Goal: Check status: Check status

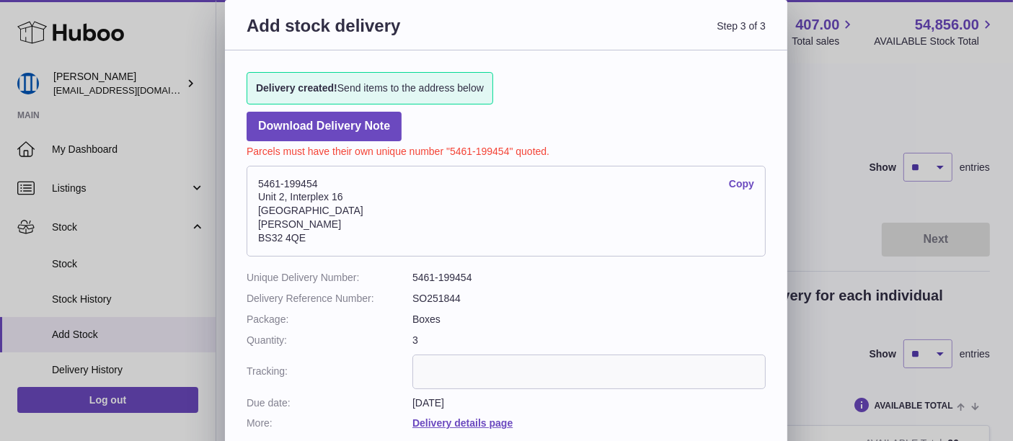
scroll to position [63, 0]
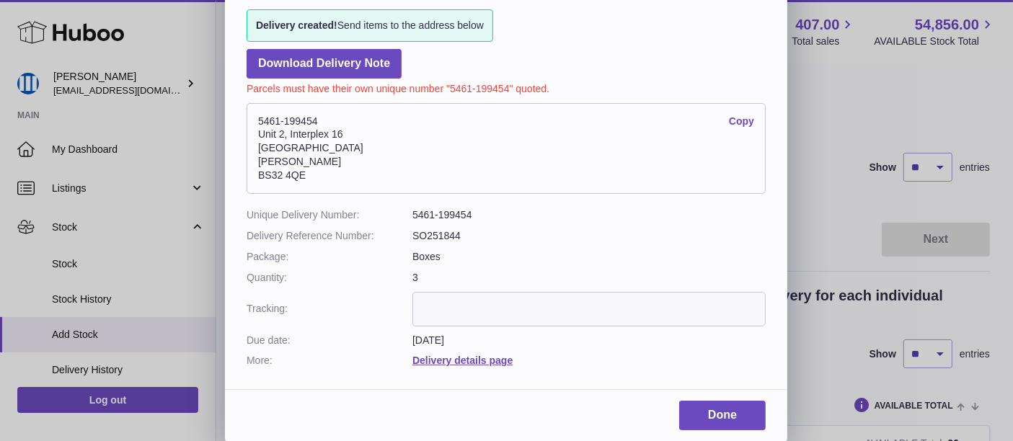
drag, startPoint x: 0, startPoint y: 0, endPoint x: 447, endPoint y: 296, distance: 535.8
click at [447, 296] on input "text" at bounding box center [588, 309] width 353 height 35
paste input "**********"
type input "**********"
click at [706, 420] on link "Done" at bounding box center [722, 416] width 86 height 30
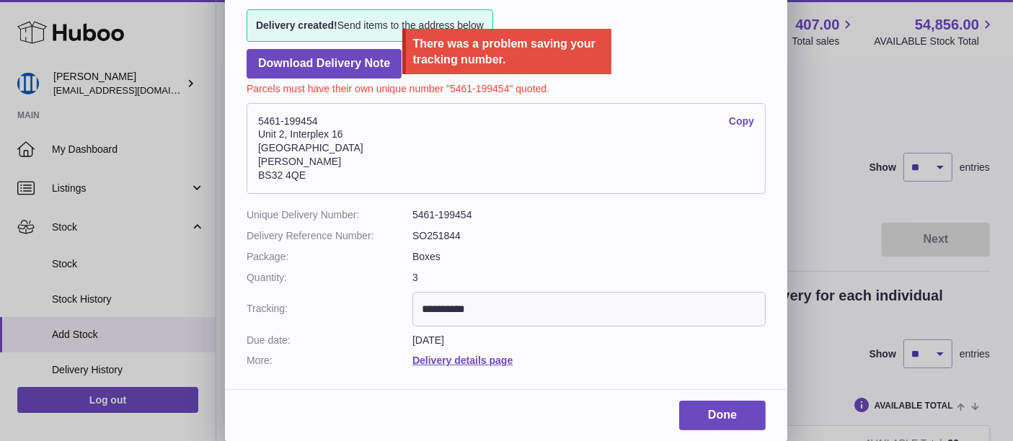
click at [445, 82] on p "Parcels must have their own unique number "5461-199454" quoted." at bounding box center [506, 87] width 519 height 17
drag, startPoint x: 455, startPoint y: 88, endPoint x: 508, endPoint y: 79, distance: 54.2
click at [508, 79] on p "Parcels must have their own unique number "5461-199454" quoted." at bounding box center [506, 87] width 519 height 17
copy p "5461-199454"
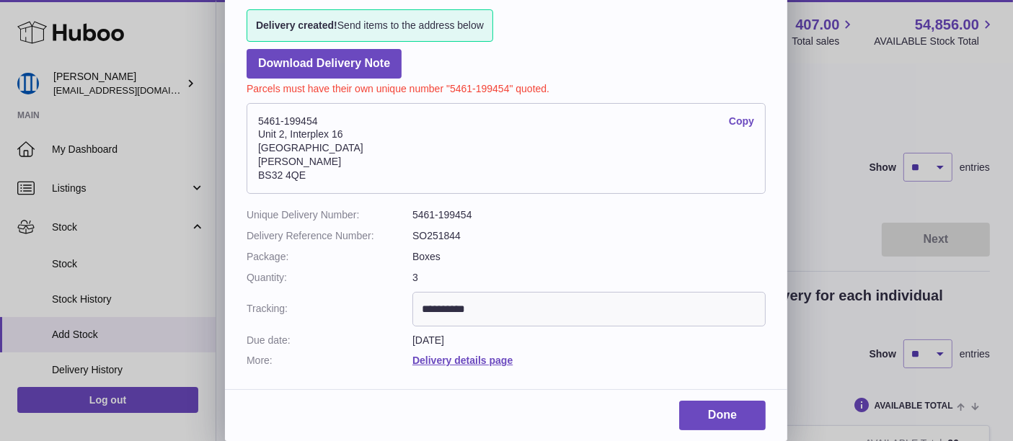
click at [505, 302] on input "**********" at bounding box center [588, 309] width 353 height 35
drag, startPoint x: 492, startPoint y: 308, endPoint x: 412, endPoint y: 320, distance: 80.9
click at [412, 320] on input "**********" at bounding box center [588, 309] width 353 height 35
click at [730, 420] on link "Done" at bounding box center [722, 416] width 86 height 30
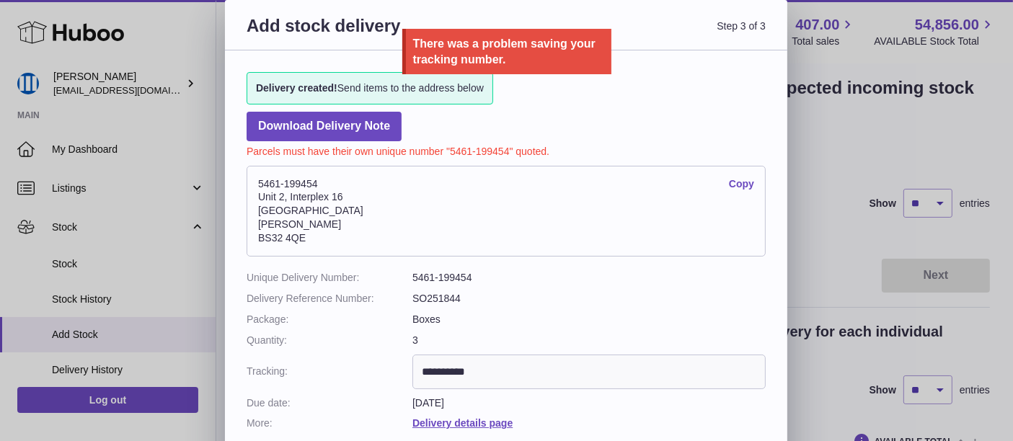
scroll to position [0, 0]
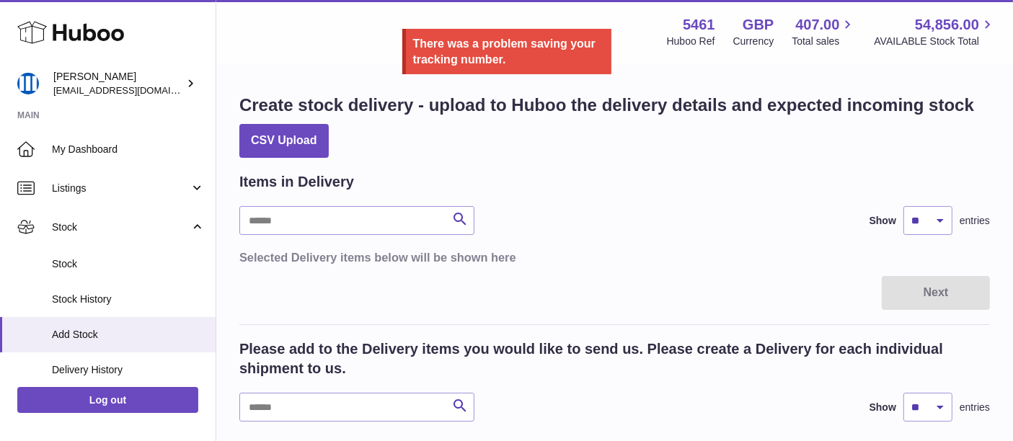
click at [831, 151] on div at bounding box center [506, 220] width 1013 height 441
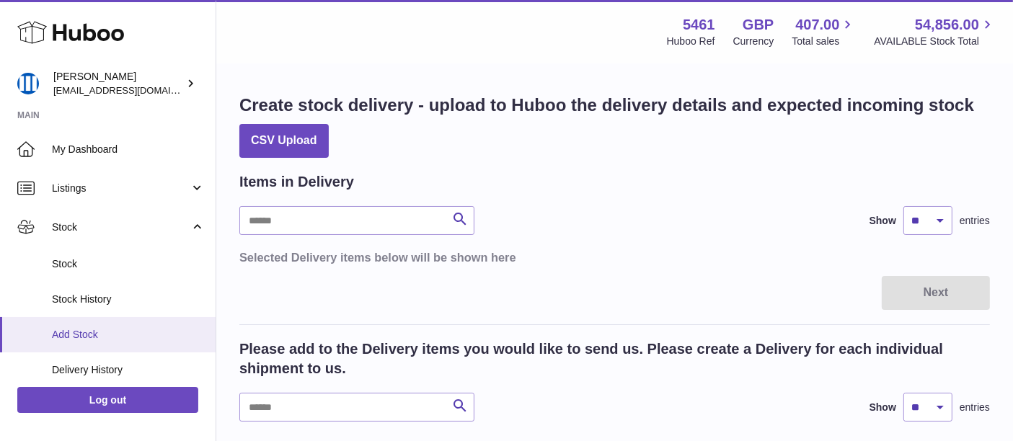
click at [108, 334] on span "Add Stock" at bounding box center [128, 335] width 153 height 14
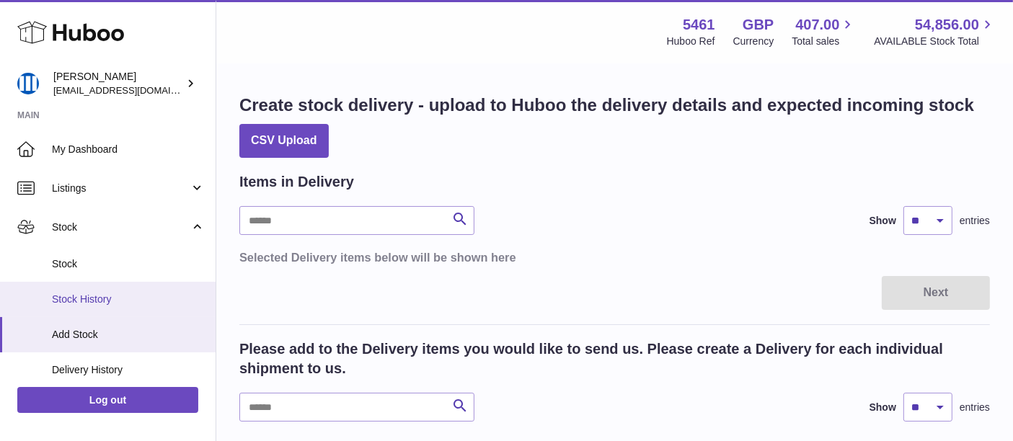
click at [107, 303] on span "Stock History" at bounding box center [128, 300] width 153 height 14
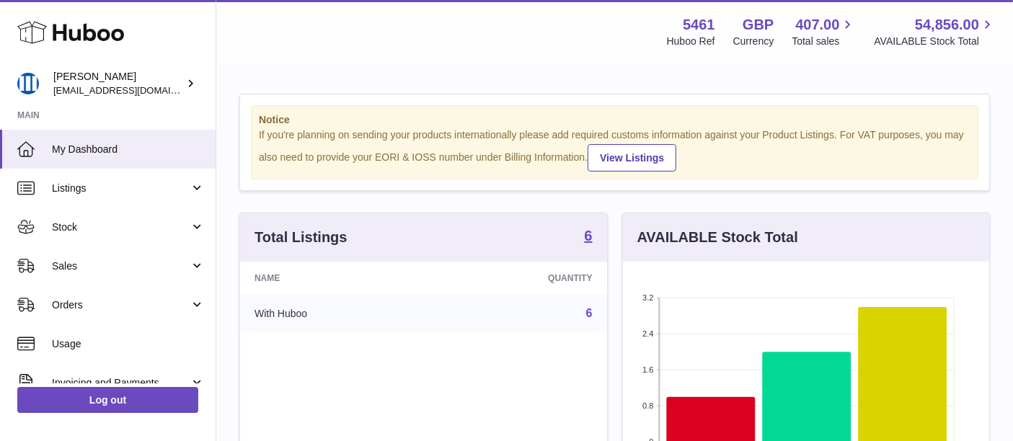
scroll to position [224, 367]
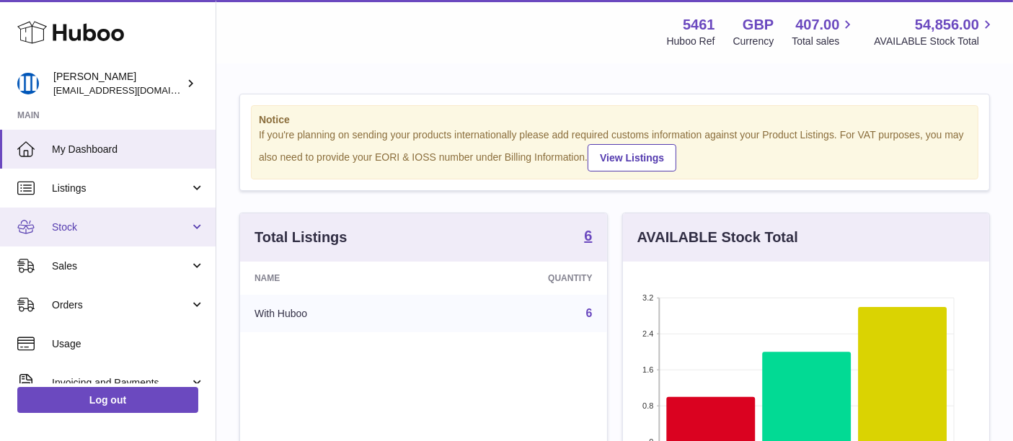
click at [109, 229] on span "Stock" at bounding box center [121, 228] width 138 height 14
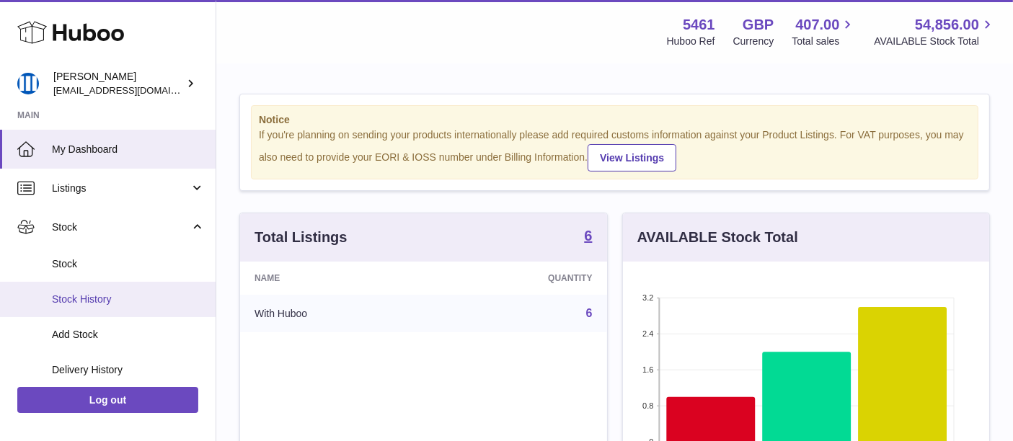
click at [144, 296] on span "Stock History" at bounding box center [128, 300] width 153 height 14
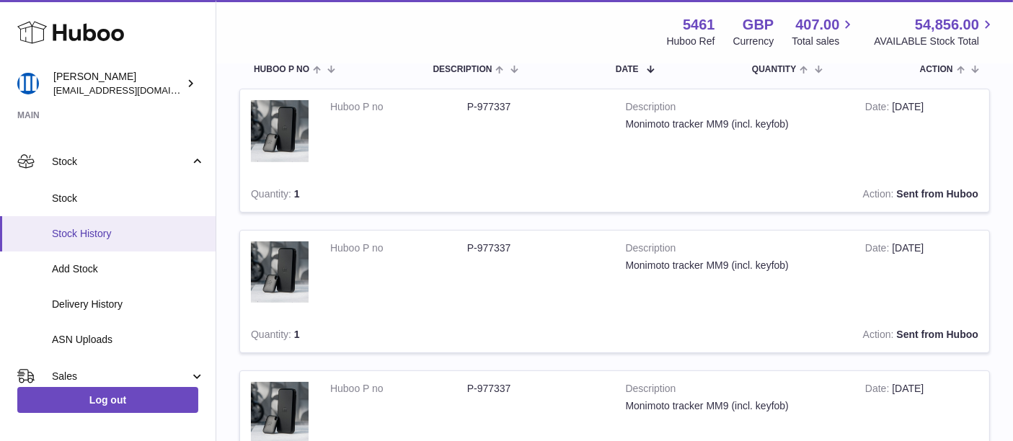
scroll to position [80, 0]
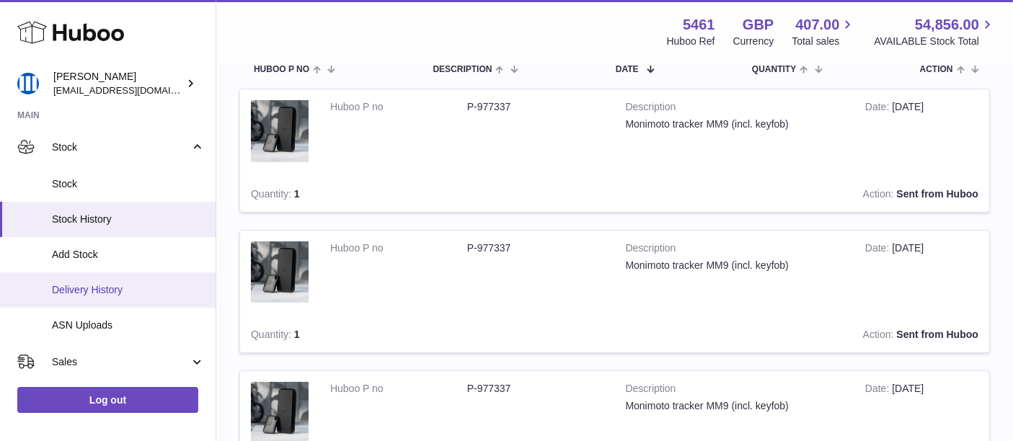
click at [133, 289] on span "Delivery History" at bounding box center [128, 290] width 153 height 14
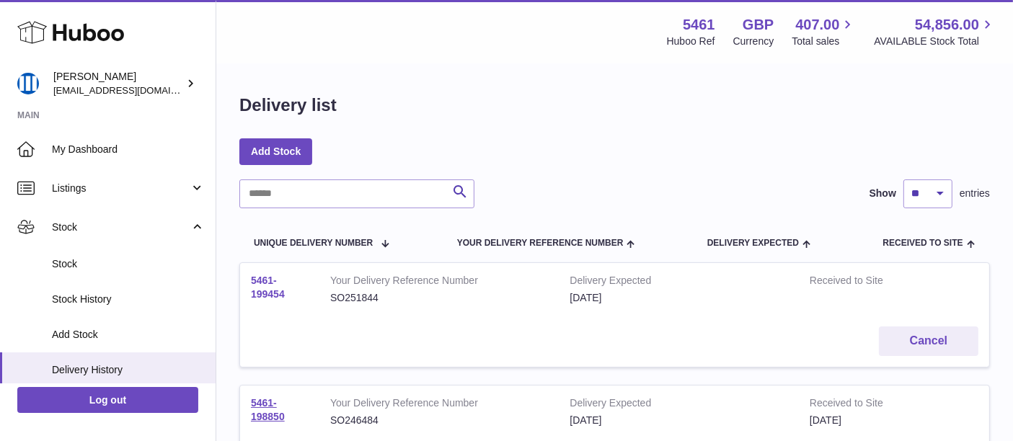
click at [270, 291] on link "5461-199454" at bounding box center [268, 287] width 34 height 25
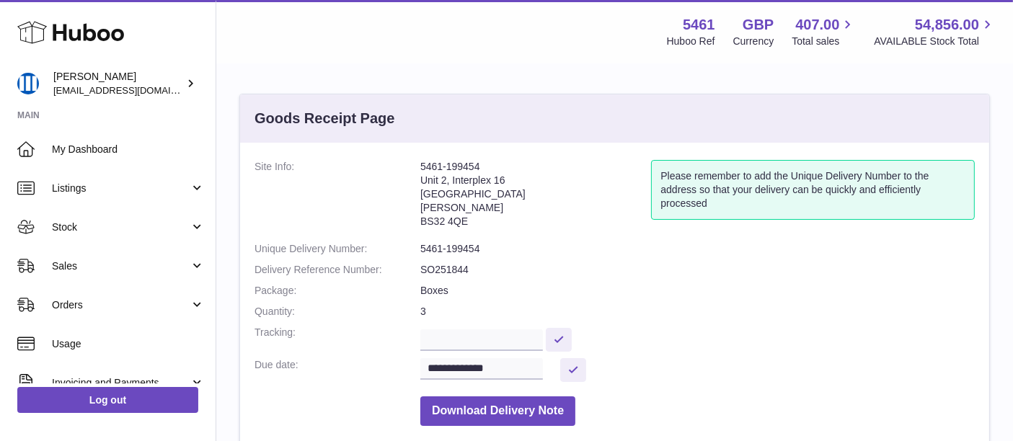
scroll to position [80, 0]
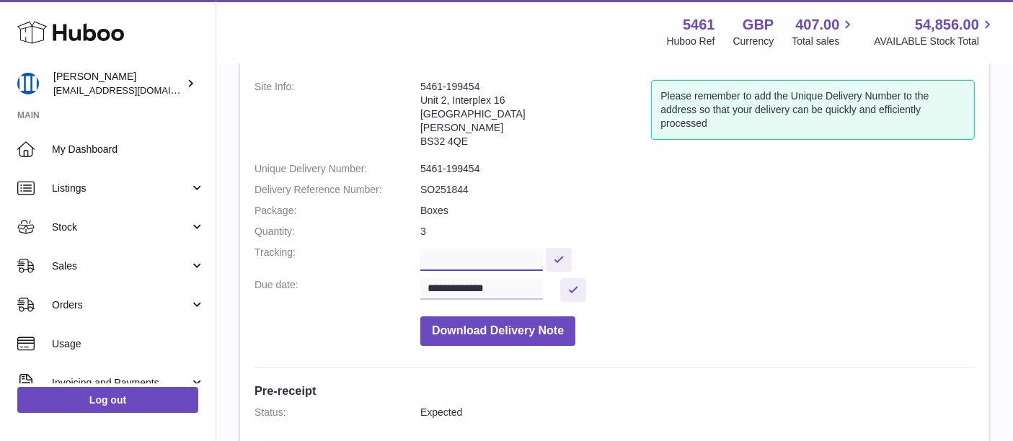
click at [497, 250] on input "text" at bounding box center [481, 260] width 123 height 22
paste input "**********"
type input "**********"
click at [572, 253] on button at bounding box center [559, 260] width 26 height 24
click at [576, 281] on button at bounding box center [573, 290] width 26 height 24
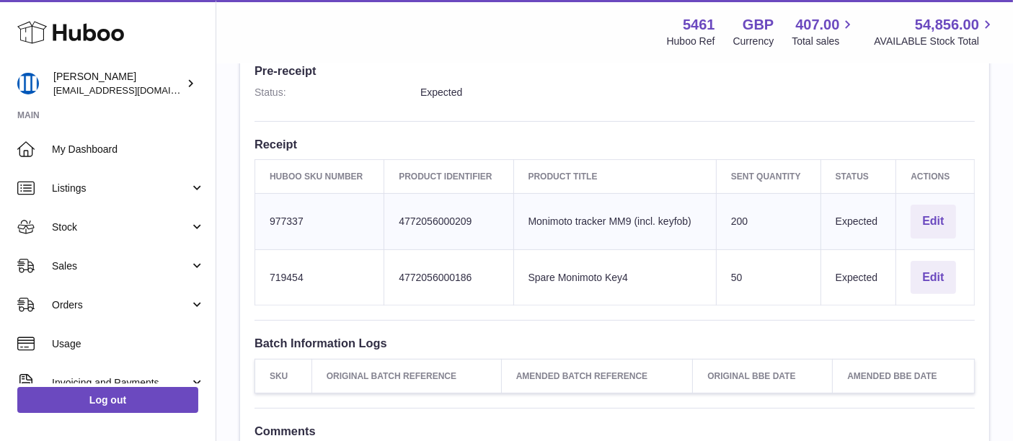
scroll to position [618, 0]
